Goal: Task Accomplishment & Management: Complete application form

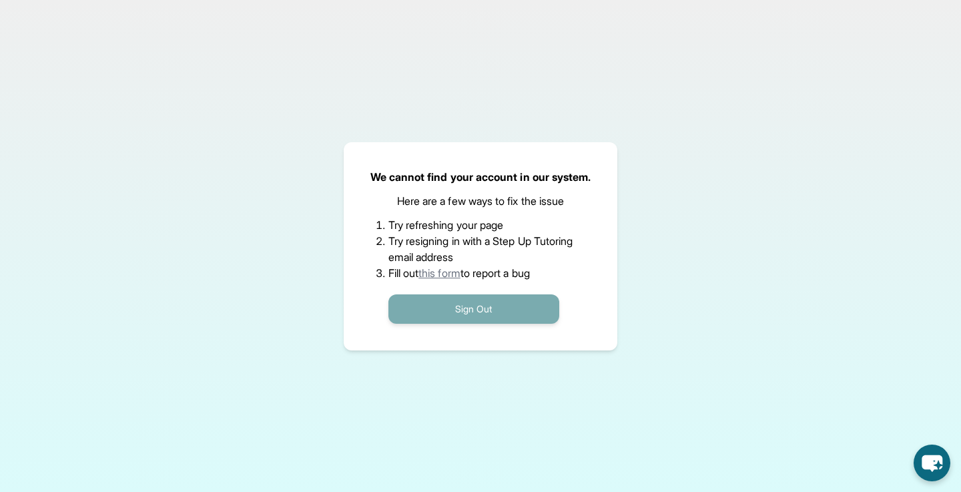
click at [478, 304] on button "Sign Out" at bounding box center [474, 308] width 171 height 29
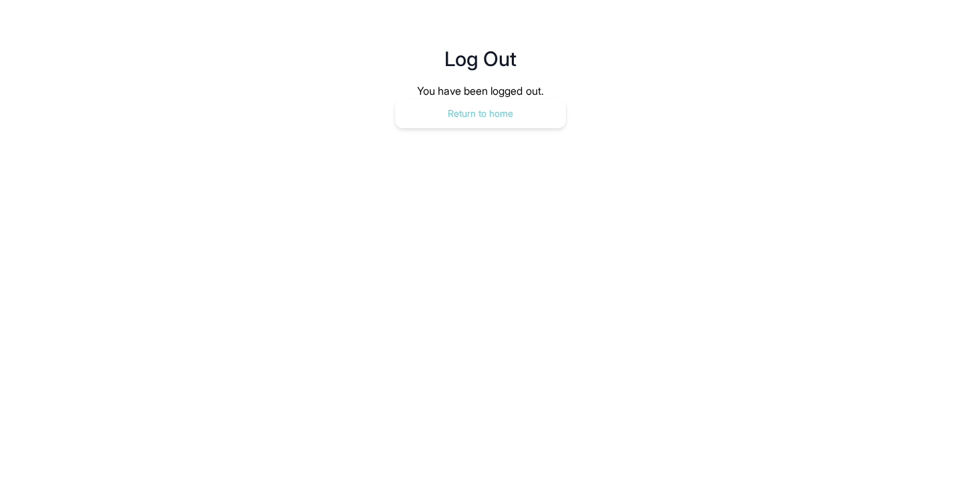
click at [513, 120] on button "Return to home" at bounding box center [480, 113] width 171 height 29
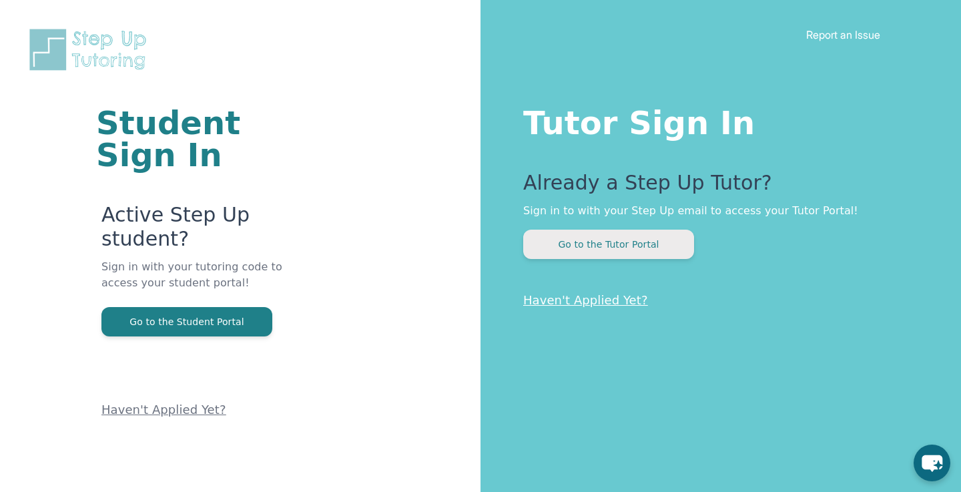
click at [572, 237] on button "Go to the Tutor Portal" at bounding box center [608, 244] width 171 height 29
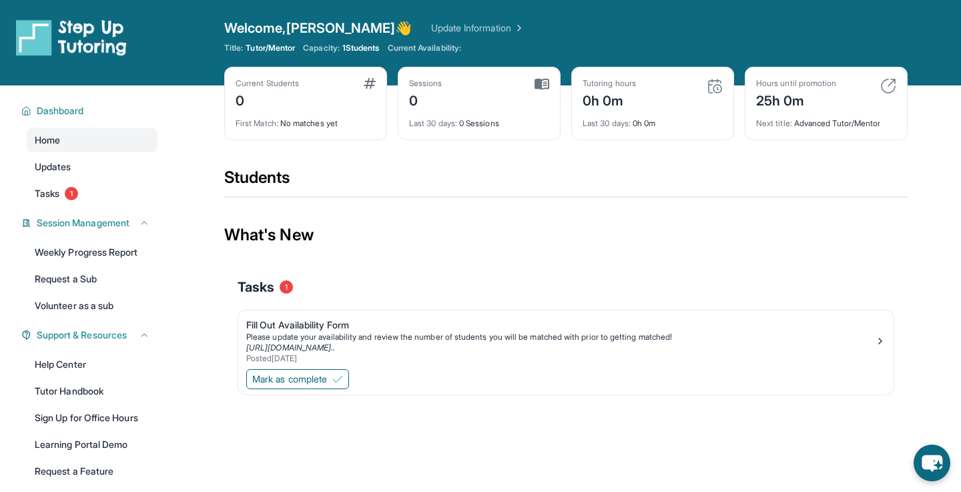
click at [81, 206] on div "Dashboard Home Updates Tasks 1 Session Management Weekly Progress Report Reques…" at bounding box center [85, 302] width 171 height 435
click at [78, 194] on span "1" at bounding box center [71, 193] width 13 height 13
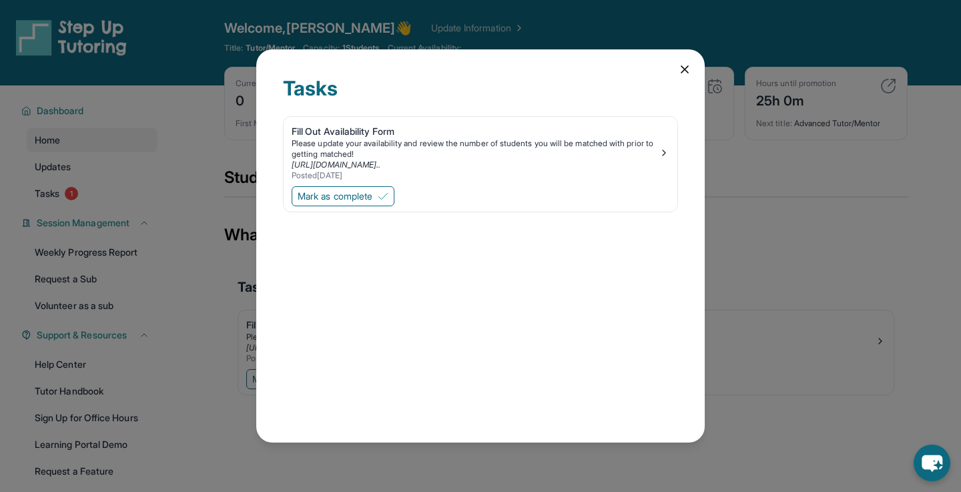
click at [676, 80] on div "Tasks" at bounding box center [480, 96] width 395 height 40
click at [677, 72] on div "Tasks Fill Out Availability Form Please update your availability and review the…" at bounding box center [480, 246] width 449 height 394
click at [682, 70] on icon at bounding box center [685, 69] width 7 height 7
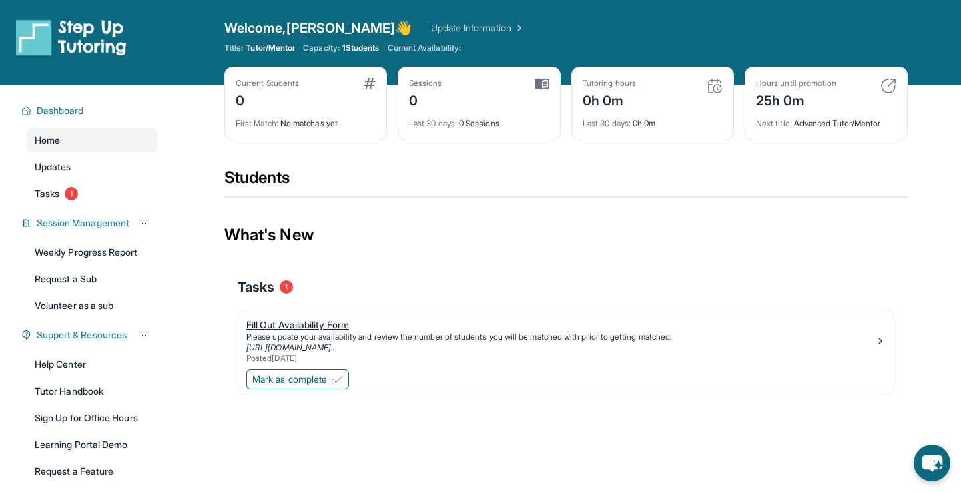
click at [322, 322] on div "Fill Out Availability Form" at bounding box center [560, 324] width 629 height 13
